Goal: Task Accomplishment & Management: Manage account settings

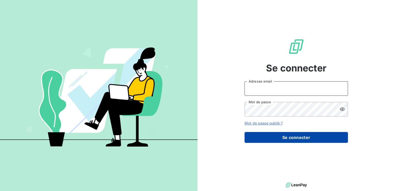
type input "[EMAIL_ADDRESS][DOMAIN_NAME]"
click at [308, 137] on button "Se connecter" at bounding box center [296, 137] width 103 height 11
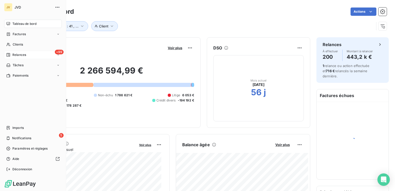
click at [19, 56] on span "Relances" at bounding box center [19, 54] width 14 height 5
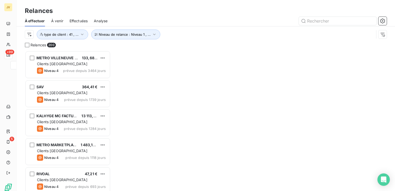
scroll to position [136, 82]
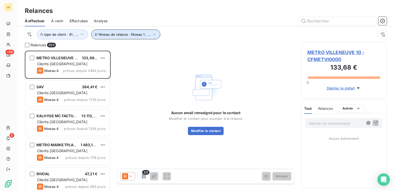
click at [152, 34] on icon "button" at bounding box center [154, 34] width 5 height 5
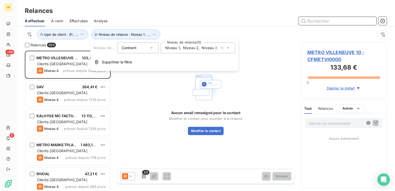
click at [310, 20] on input "text" at bounding box center [338, 21] width 78 height 8
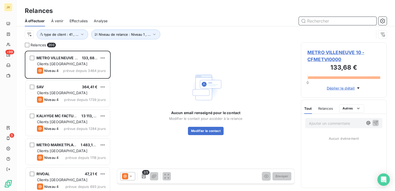
paste input "CFHOT251100"
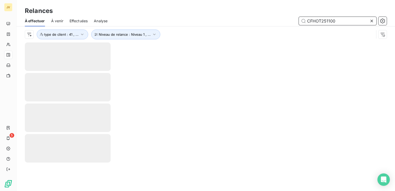
type input "CFHOT251100"
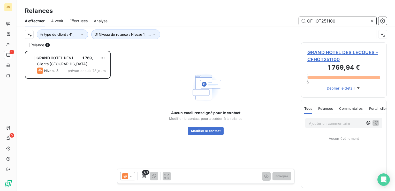
scroll to position [136, 82]
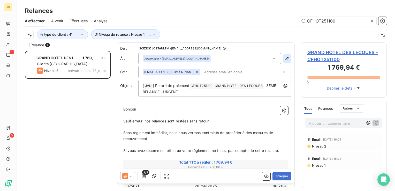
click at [285, 58] on icon "button" at bounding box center [287, 58] width 5 height 5
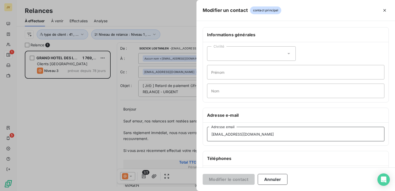
drag, startPoint x: 279, startPoint y: 135, endPoint x: 180, endPoint y: 141, distance: 99.0
click at [180, 191] on div "Modifier un contact contact principal Informations générales Civilité Prénom No…" at bounding box center [197, 191] width 395 height 0
type input "C"
drag, startPoint x: 255, startPoint y: 134, endPoint x: 205, endPoint y: 134, distance: 50.7
click at [205, 134] on div "[EMAIL_ADDRESS][DOMAIN_NAME] Adresse email" at bounding box center [296, 134] width 186 height 23
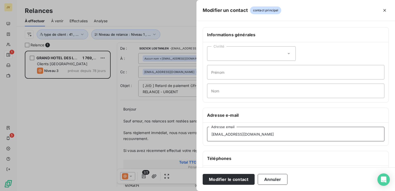
type input "[EMAIL_ADDRESS][DOMAIN_NAME]"
click at [214, 177] on button "Modifier le contact" at bounding box center [229, 179] width 52 height 11
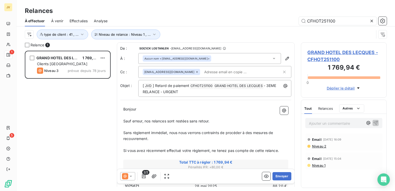
click at [128, 177] on icon at bounding box center [130, 176] width 5 height 5
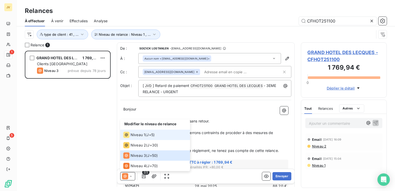
click at [134, 132] on div "Niveau 1" at bounding box center [134, 135] width 22 height 6
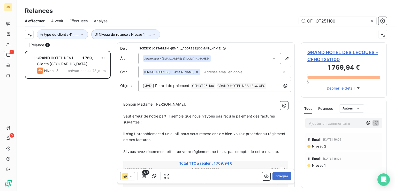
click at [152, 103] on span "Bonjour Madame, [PERSON_NAME]," at bounding box center [154, 104] width 63 height 4
click at [175, 104] on p "Bonjour Madame, [PERSON_NAME]," at bounding box center [205, 104] width 165 height 6
click at [138, 103] on span "Bonjour Madame," at bounding box center [138, 104] width 30 height 4
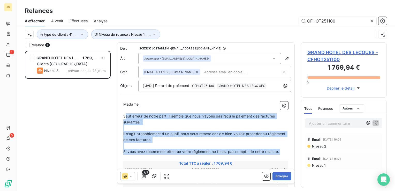
drag, startPoint x: 125, startPoint y: 115, endPoint x: 284, endPoint y: 155, distance: 164.1
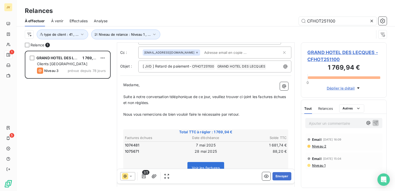
scroll to position [13, 0]
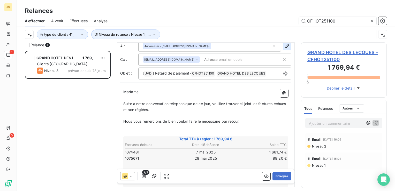
click at [286, 45] on icon "button" at bounding box center [288, 46] width 4 height 4
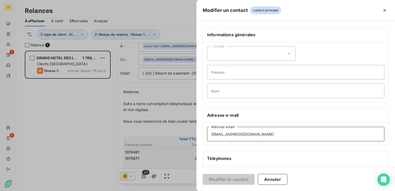
click at [263, 137] on input "[EMAIL_ADDRESS][DOMAIN_NAME]" at bounding box center [295, 134] width 177 height 14
drag, startPoint x: 243, startPoint y: 135, endPoint x: 176, endPoint y: 148, distance: 68.6
click at [176, 191] on div "Modifier un contact contact principal Informations générales Civilité Prénom No…" at bounding box center [197, 191] width 395 height 0
paste input "[EMAIL_ADDRESS][DOMAIN_NAME]"
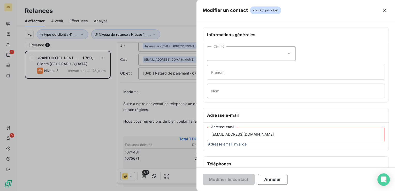
click at [269, 140] on input "[EMAIL_ADDRESS][DOMAIN_NAME]" at bounding box center [295, 134] width 177 height 14
click at [258, 93] on input "Nom" at bounding box center [295, 91] width 177 height 14
click at [265, 134] on input "[EMAIL_ADDRESS][DOMAIN_NAME]" at bounding box center [295, 134] width 177 height 14
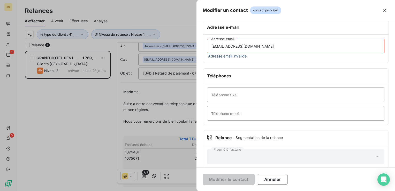
click at [260, 49] on input "[EMAIL_ADDRESS][DOMAIN_NAME]" at bounding box center [295, 46] width 177 height 14
type input "s"
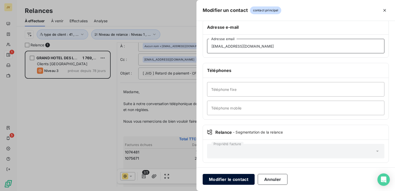
type input "[EMAIL_ADDRESS][DOMAIN_NAME]"
click at [226, 180] on button "Modifier le contact" at bounding box center [229, 179] width 52 height 11
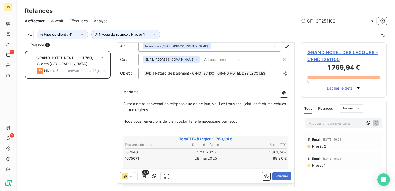
click at [123, 91] on div "Madame, ﻿ Suite à notre conversation téléphonique de ce jour, veuillez trouver …" at bounding box center [205, 182] width 171 height 193
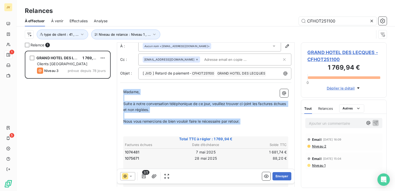
drag, startPoint x: 124, startPoint y: 91, endPoint x: 247, endPoint y: 125, distance: 128.3
click at [247, 125] on div "Madame, ﻿ Suite à notre conversation téléphonique de ce jour, veuillez trouver …" at bounding box center [205, 182] width 165 height 187
copy div "Madame, ﻿ Suite à notre conversation téléphonique de ce jour, veuillez trouver …"
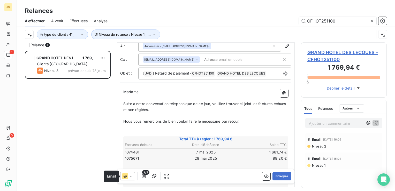
click at [122, 175] on icon at bounding box center [125, 176] width 6 height 6
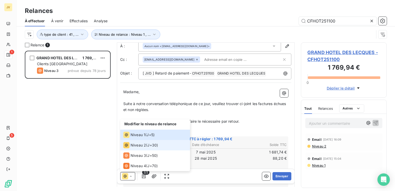
click at [131, 145] on span "Niveau 2" at bounding box center [139, 144] width 16 height 5
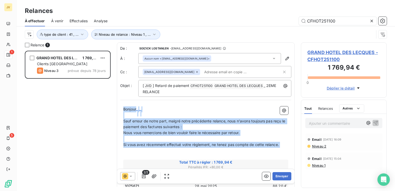
drag, startPoint x: 124, startPoint y: 109, endPoint x: 279, endPoint y: 149, distance: 160.9
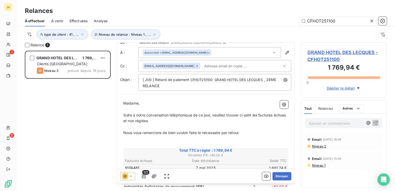
scroll to position [0, 0]
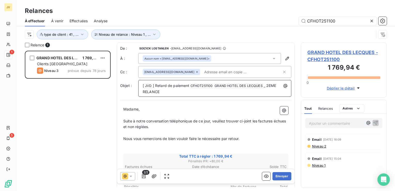
click at [165, 89] on p "[ JVD ﻿ ] Retard de paiement CFHOT251100 ﻿ ﻿ GRAND HOTEL DES LECQUES ﻿ _ 2EME R…" at bounding box center [216, 89] width 147 height 12
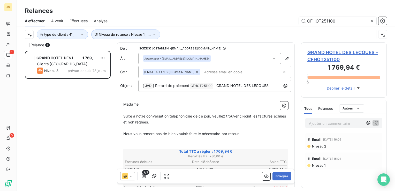
click at [171, 119] on p "Suite à notre conversation téléphonique de ce jour, veuillez trouver ci-joint l…" at bounding box center [205, 119] width 165 height 12
click at [124, 133] on span "Nous vous remercions de bien vouloir faire le nécessaire par retour." at bounding box center [181, 133] width 116 height 4
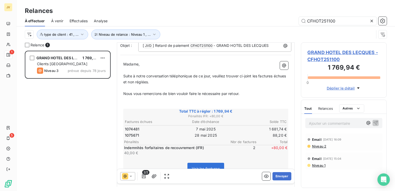
scroll to position [40, 0]
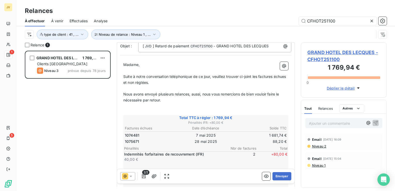
click at [192, 94] on span "Nous avons envoyé plusieurs relances, aussi, nous vous remercions de bien voulo…" at bounding box center [201, 97] width 157 height 10
click at [236, 93] on span "Nous avons envoyé plusieurs relances, dont une en recommandé." at bounding box center [180, 94] width 114 height 4
click at [124, 100] on span "Nous vous remercions de bien vouloir faire le nécessaire par retour." at bounding box center [181, 100] width 116 height 4
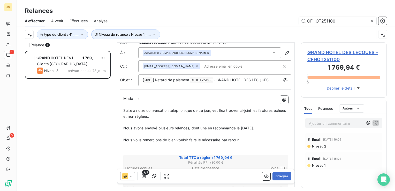
scroll to position [0, 0]
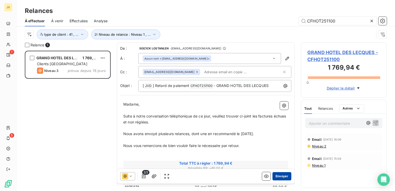
click at [278, 176] on button "Envoyer" at bounding box center [282, 176] width 19 height 8
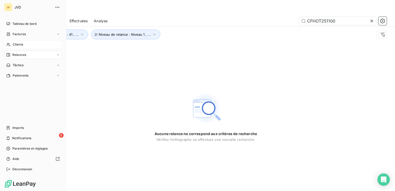
click at [15, 46] on span "Clients" at bounding box center [18, 44] width 10 height 5
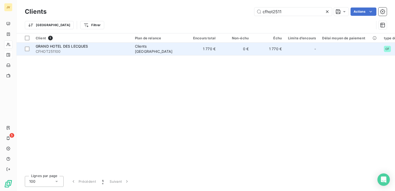
type input "cfhot2511"
click at [93, 49] on span "CFHOT251100" at bounding box center [82, 51] width 93 height 5
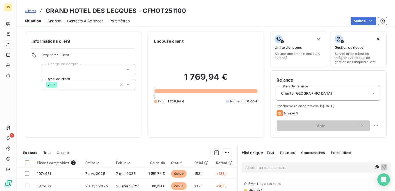
click at [95, 20] on span "Contacts & Adresses" at bounding box center [85, 20] width 36 height 5
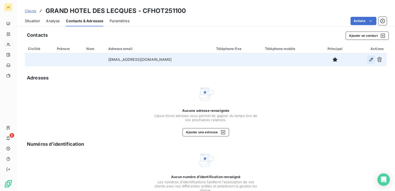
click at [369, 59] on icon "button" at bounding box center [371, 59] width 5 height 5
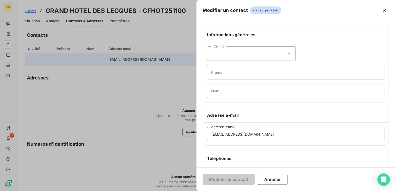
drag, startPoint x: 258, startPoint y: 134, endPoint x: 142, endPoint y: 129, distance: 116.2
click at [142, 191] on div "Modifier un contact contact principal Informations générales Civilité Prénom No…" at bounding box center [197, 191] width 395 height 0
paste input "[EMAIL_ADDRESS][DOMAIN_NAME]"
type input "[EMAIL_ADDRESS][DOMAIN_NAME]"
click at [225, 179] on button "Modifier le contact" at bounding box center [229, 179] width 52 height 11
